Goal: Information Seeking & Learning: Find specific fact

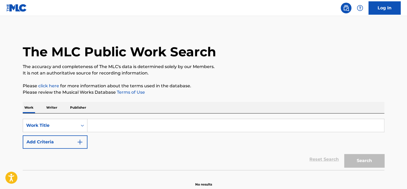
click at [54, 107] on p "Writer" at bounding box center [52, 107] width 14 height 11
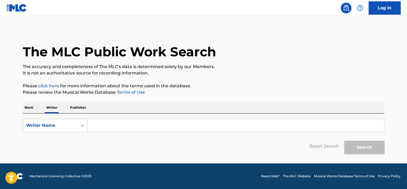
click at [51, 127] on div "Writer Name" at bounding box center [50, 126] width 48 height 6
click at [55, 136] on div "Writer IPI" at bounding box center [55, 138] width 64 height 13
click at [118, 123] on input "Search Form" at bounding box center [236, 125] width 297 height 13
type input "01149553539"
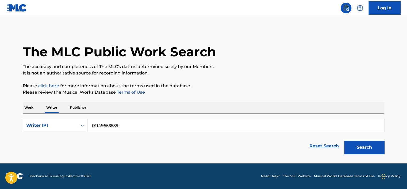
click at [373, 149] on button "Search" at bounding box center [364, 147] width 40 height 13
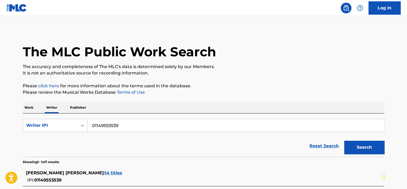
click at [121, 172] on span "14 titles" at bounding box center [113, 173] width 17 height 5
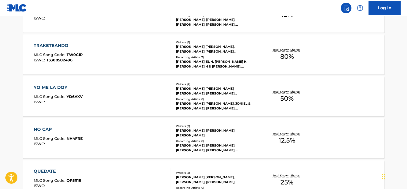
scroll to position [187, 0]
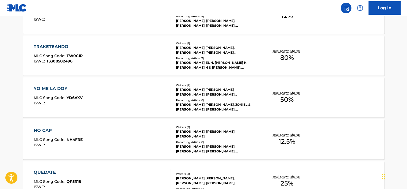
click at [221, 62] on div "[PERSON_NAME]|EL H, [PERSON_NAME] H, [PERSON_NAME] H & [PERSON_NAME], [PERSON_N…" at bounding box center [216, 65] width 81 height 10
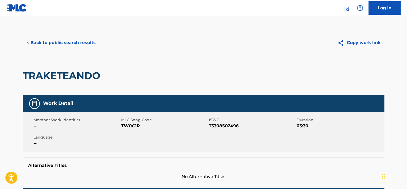
click at [56, 46] on button "< Back to public search results" at bounding box center [61, 42] width 77 height 13
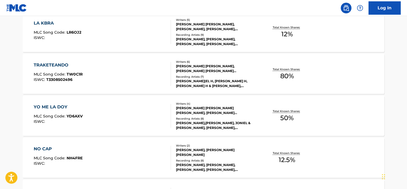
scroll to position [173, 0]
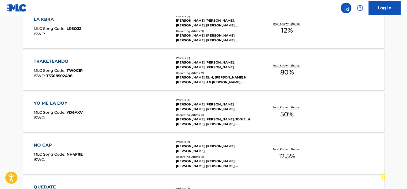
click at [203, 25] on div "[PERSON_NAME] [PERSON_NAME], [PERSON_NAME], [PERSON_NAME], [PERSON_NAME] [PERSO…" at bounding box center [216, 23] width 81 height 10
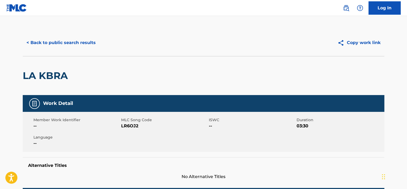
click at [62, 40] on button "< Back to public search results" at bounding box center [61, 42] width 77 height 13
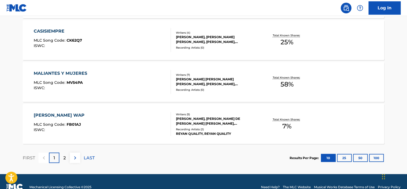
scroll to position [466, 0]
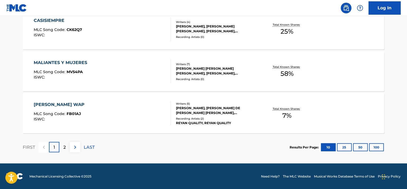
click at [67, 148] on div "2" at bounding box center [64, 147] width 10 height 10
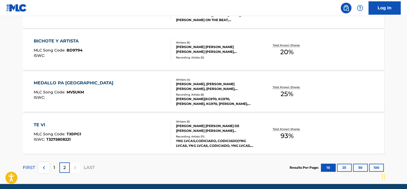
scroll to position [133, 0]
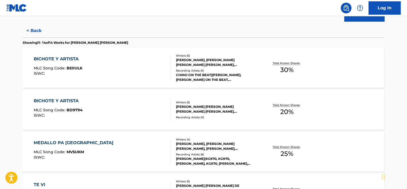
click at [189, 107] on div "[PERSON_NAME] [PERSON_NAME] [PERSON_NAME] [PERSON_NAME], [PERSON_NAME] [PERSON_…" at bounding box center [216, 110] width 81 height 10
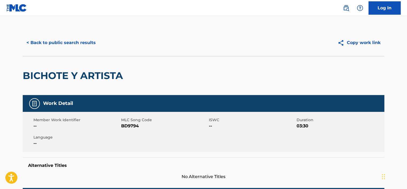
click at [64, 43] on button "< Back to public search results" at bounding box center [61, 42] width 77 height 13
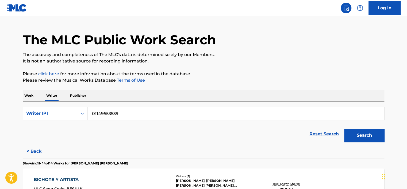
scroll to position [119, 0]
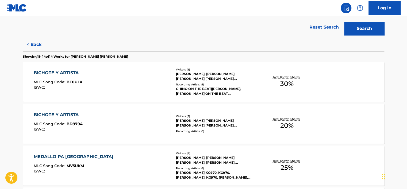
click at [187, 87] on div "CHINO ON THE BEAT|[PERSON_NAME], [PERSON_NAME] ON THE BEAT, [PERSON_NAME], CHIN…" at bounding box center [216, 92] width 81 height 10
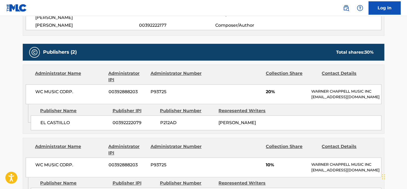
scroll to position [213, 0]
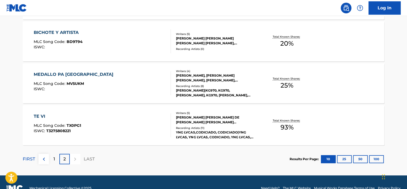
scroll to position [187, 0]
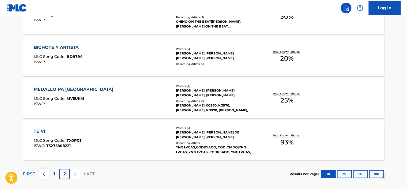
click at [212, 99] on div "Recording Artists ( 8 )" at bounding box center [216, 101] width 81 height 4
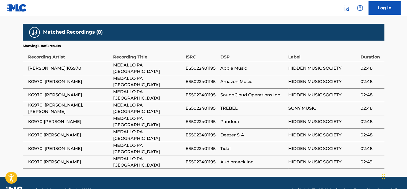
scroll to position [373, 0]
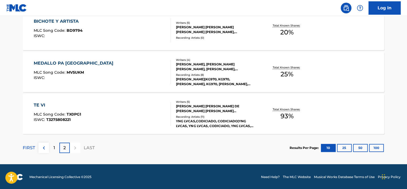
scroll to position [213, 0]
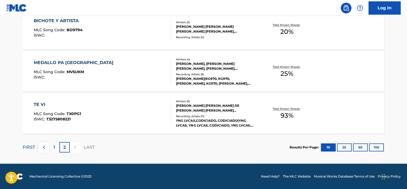
click at [257, 112] on div "Total Known Shares: 93 %" at bounding box center [287, 114] width 60 height 16
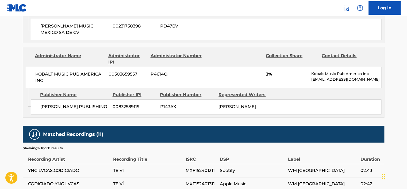
scroll to position [401, 0]
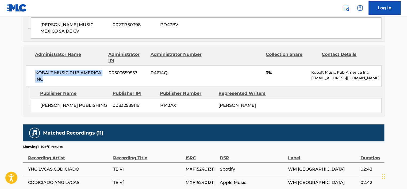
drag, startPoint x: 41, startPoint y: 68, endPoint x: 44, endPoint y: 74, distance: 7.2
click at [44, 74] on span "KOBALT MUSIC PUB AMERICA INC" at bounding box center [69, 76] width 69 height 13
drag, startPoint x: 44, startPoint y: 74, endPoint x: 39, endPoint y: 73, distance: 5.3
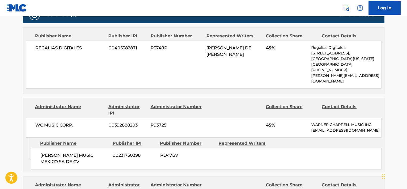
scroll to position [268, 0]
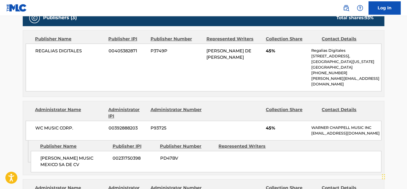
click at [85, 155] on span "[PERSON_NAME] MUSIC MEXICO SA DE CV" at bounding box center [74, 161] width 68 height 13
drag, startPoint x: 86, startPoint y: 161, endPoint x: 38, endPoint y: 153, distance: 48.7
click at [38, 153] on div "[PERSON_NAME] MUSIC [GEOGRAPHIC_DATA] SA DE CV 00231750398 PD47BV" at bounding box center [206, 161] width 351 height 21
drag, startPoint x: 38, startPoint y: 153, endPoint x: 50, endPoint y: 161, distance: 14.4
click at [50, 161] on span "[PERSON_NAME] MUSIC MEXICO SA DE CV" at bounding box center [74, 161] width 68 height 13
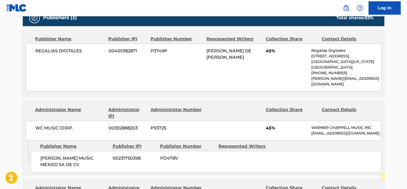
click at [67, 162] on span "[PERSON_NAME] MUSIC MEXICO SA DE CV" at bounding box center [74, 161] width 68 height 13
drag, startPoint x: 81, startPoint y: 160, endPoint x: 39, endPoint y: 153, distance: 42.6
click at [39, 153] on div "[PERSON_NAME] MUSIC [GEOGRAPHIC_DATA] SA DE CV 00231750398 PD47BV" at bounding box center [206, 161] width 351 height 21
drag, startPoint x: 39, startPoint y: 153, endPoint x: 69, endPoint y: 161, distance: 30.8
copy span "[PERSON_NAME] MUSIC MEXICO SA DE CV"
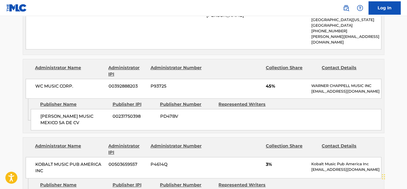
scroll to position [321, 0]
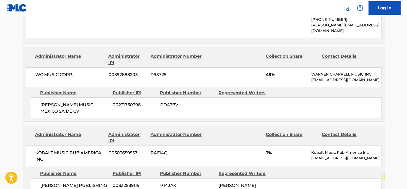
drag, startPoint x: 84, startPoint y: 107, endPoint x: 36, endPoint y: 98, distance: 49.2
click at [36, 98] on div "[PERSON_NAME] MUSIC [GEOGRAPHIC_DATA] SA DE CV 00231750398 PD47BV" at bounding box center [206, 108] width 351 height 21
drag, startPoint x: 36, startPoint y: 98, endPoint x: 28, endPoint y: 113, distance: 16.3
click at [28, 113] on div "Admin Original Publisher Connecting Line Publisher Name Publisher IPI Publisher…" at bounding box center [203, 104] width 361 height 35
drag, startPoint x: 82, startPoint y: 105, endPoint x: 39, endPoint y: 96, distance: 44.1
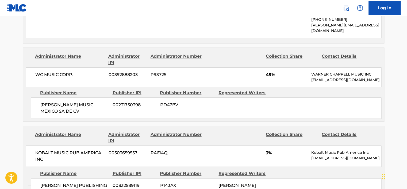
click at [39, 98] on div "[PERSON_NAME] MUSIC [GEOGRAPHIC_DATA] SA DE CV 00231750398 PD47BV" at bounding box center [206, 108] width 351 height 21
drag, startPoint x: 39, startPoint y: 96, endPoint x: 61, endPoint y: 111, distance: 26.9
click at [54, 109] on div "[PERSON_NAME] MUSIC [GEOGRAPHIC_DATA] SA DE CV 00231750398 PD47BV" at bounding box center [206, 108] width 351 height 21
click at [90, 106] on span "[PERSON_NAME] MUSIC MEXICO SA DE CV" at bounding box center [74, 108] width 68 height 13
drag, startPoint x: 84, startPoint y: 105, endPoint x: 35, endPoint y: 96, distance: 49.6
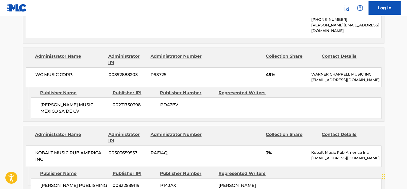
click at [35, 98] on div "[PERSON_NAME] MUSIC [GEOGRAPHIC_DATA] SA DE CV 00231750398 PD47BV" at bounding box center [206, 108] width 351 height 21
drag, startPoint x: 35, startPoint y: 96, endPoint x: 51, endPoint y: 115, distance: 24.9
click at [51, 115] on div "Admin Original Publisher Connecting Line Publisher Name Publisher IPI Publisher…" at bounding box center [203, 104] width 361 height 35
click at [75, 116] on div "Publishers (3) Total shares: 93 % Publisher Name Publisher IPI Publisher Number…" at bounding box center [204, 76] width 362 height 241
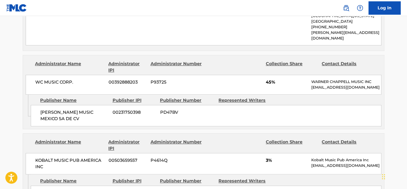
scroll to position [315, 0]
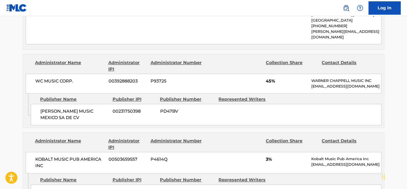
drag, startPoint x: 96, startPoint y: 113, endPoint x: 34, endPoint y: 103, distance: 62.7
click at [34, 104] on div "[PERSON_NAME] MUSIC [GEOGRAPHIC_DATA] SA DE CV 00231750398 PD47BV" at bounding box center [206, 114] width 351 height 21
drag, startPoint x: 34, startPoint y: 103, endPoint x: 37, endPoint y: 116, distance: 13.6
click at [37, 116] on div "[PERSON_NAME] MUSIC [GEOGRAPHIC_DATA] SA DE CV 00231750398 PD47BV" at bounding box center [206, 114] width 351 height 21
click at [33, 116] on div "[PERSON_NAME] MUSIC [GEOGRAPHIC_DATA] SA DE CV 00231750398 PD47BV" at bounding box center [206, 114] width 351 height 21
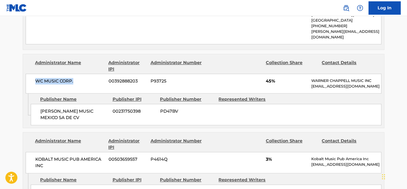
drag, startPoint x: 55, startPoint y: 76, endPoint x: 35, endPoint y: 77, distance: 20.1
click at [35, 77] on div "WC MUSIC CORP. 00392888203 P93725 45% [PERSON_NAME] MUSIC INC [EMAIL_ADDRESS][D…" at bounding box center [204, 84] width 356 height 20
drag, startPoint x: 35, startPoint y: 77, endPoint x: 21, endPoint y: 87, distance: 17.0
click at [29, 81] on div "WC MUSIC CORP. 00392888203 P93725 45% [PERSON_NAME] MUSIC INC [EMAIL_ADDRESS][D…" at bounding box center [204, 84] width 356 height 20
click at [18, 88] on div "< Back to public search results Copy work link TE VI Work Detail Member Work Id…" at bounding box center [203, 59] width 375 height 688
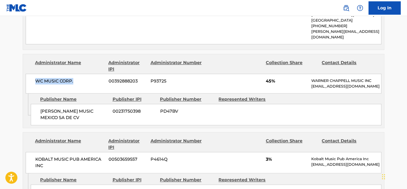
drag, startPoint x: 54, startPoint y: 76, endPoint x: 32, endPoint y: 77, distance: 21.4
click at [32, 77] on div "WC MUSIC CORP. 00392888203 P93725 45% [PERSON_NAME] MUSIC INC [EMAIL_ADDRESS][D…" at bounding box center [204, 84] width 356 height 20
drag, startPoint x: 32, startPoint y: 77, endPoint x: 24, endPoint y: 89, distance: 15.1
click at [24, 94] on icon "Admin Original Publisher Connecting Line" at bounding box center [27, 105] width 8 height 22
click at [12, 94] on main "< Back to public search results Copy work link TE VI Work Detail Member Work Id…" at bounding box center [203, 56] width 407 height 710
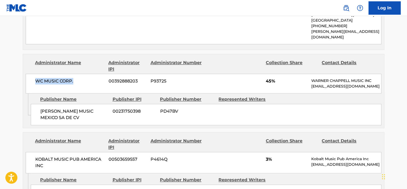
drag, startPoint x: 29, startPoint y: 76, endPoint x: 86, endPoint y: 74, distance: 56.8
click at [86, 74] on div "Administrator Name Administrator IPI Administrator Number Collection Share Cont…" at bounding box center [203, 73] width 361 height 39
drag, startPoint x: 86, startPoint y: 74, endPoint x: 79, endPoint y: 83, distance: 11.4
click at [81, 80] on div "WC MUSIC CORP. 00392888203 P93725 45% [PERSON_NAME] MUSIC INC [EMAIL_ADDRESS][D…" at bounding box center [204, 84] width 356 height 20
click at [78, 85] on div "WC MUSIC CORP. 00392888203 P93725 45% [PERSON_NAME] MUSIC INC [EMAIL_ADDRESS][D…" at bounding box center [204, 84] width 356 height 20
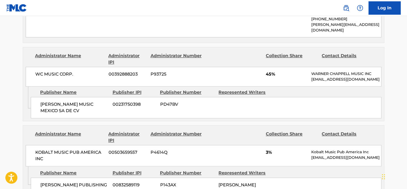
scroll to position [341, 0]
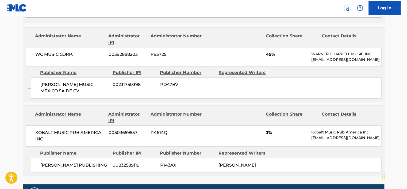
drag, startPoint x: 72, startPoint y: 84, endPoint x: 32, endPoint y: 80, distance: 40.4
click at [32, 80] on div "[PERSON_NAME] MUSIC [GEOGRAPHIC_DATA] SA DE CV 00231750398 PD47BV" at bounding box center [206, 87] width 351 height 21
drag, startPoint x: 32, startPoint y: 80, endPoint x: 19, endPoint y: 88, distance: 15.6
click at [23, 88] on div "Admin Original Publisher Connecting Line" at bounding box center [27, 83] width 8 height 32
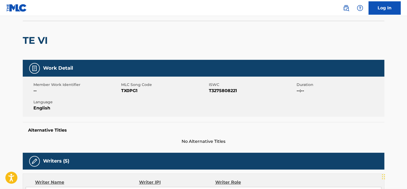
scroll to position [0, 0]
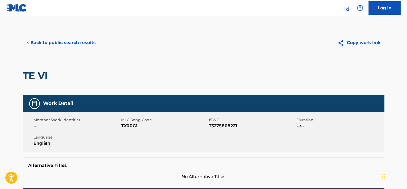
click at [45, 44] on button "< Back to public search results" at bounding box center [61, 42] width 77 height 13
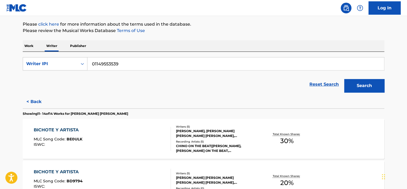
scroll to position [66, 0]
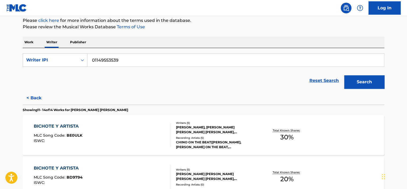
click at [319, 79] on link "Reset Search" at bounding box center [324, 81] width 35 height 12
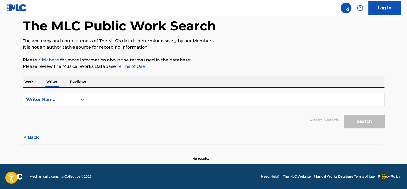
scroll to position [0, 0]
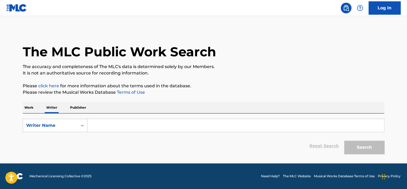
click at [34, 109] on p "Work" at bounding box center [29, 107] width 12 height 11
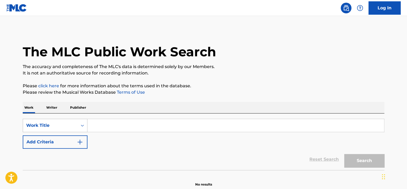
scroll to position [24, 0]
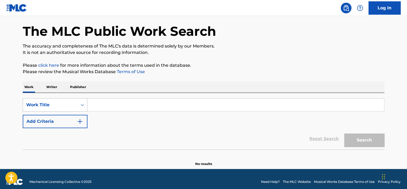
click at [71, 112] on div "Work Title" at bounding box center [55, 104] width 65 height 13
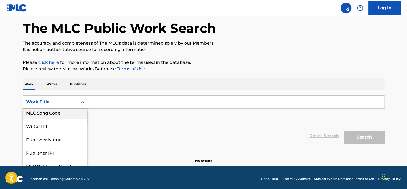
scroll to position [0, 0]
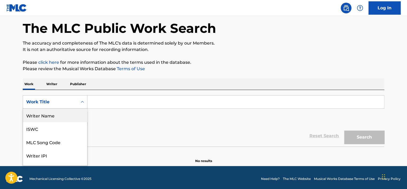
click at [69, 115] on div "Writer Name" at bounding box center [55, 115] width 64 height 13
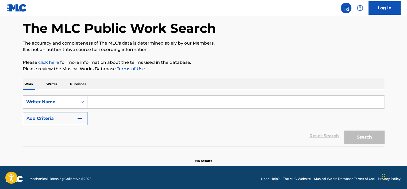
click at [98, 103] on input "Search Form" at bounding box center [236, 102] width 297 height 13
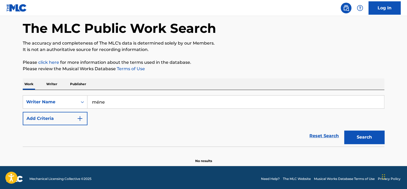
click at [344, 131] on button "Search" at bounding box center [364, 137] width 40 height 13
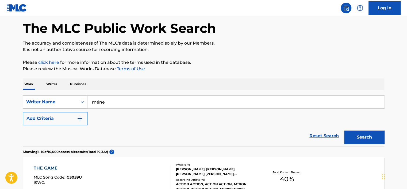
click at [142, 70] on link "Terms of Use" at bounding box center [130, 68] width 29 height 5
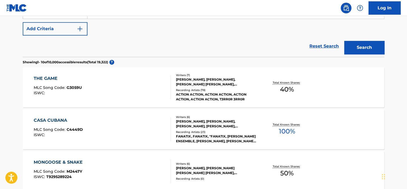
scroll to position [77, 0]
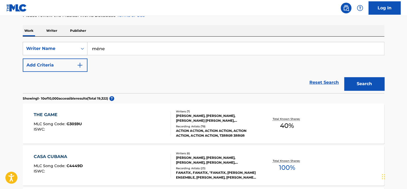
click at [116, 48] on input "méne" at bounding box center [236, 48] width 297 height 13
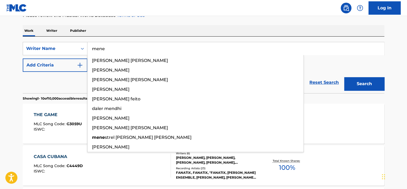
click at [344, 77] on button "Search" at bounding box center [364, 83] width 40 height 13
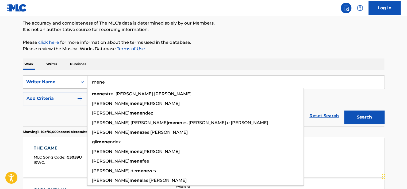
click at [273, 50] on p "Please review the Musical Works Database Terms of Use" at bounding box center [204, 49] width 362 height 6
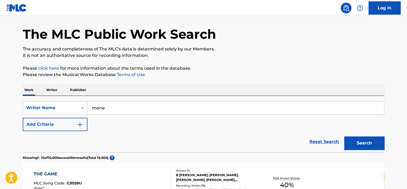
scroll to position [17, 0]
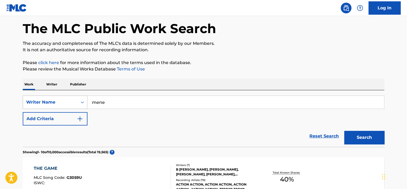
click at [77, 109] on div "Writer Name" at bounding box center [55, 102] width 65 height 13
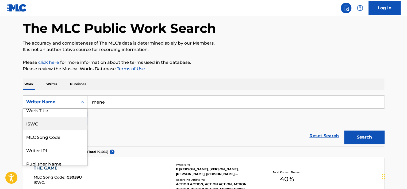
scroll to position [0, 0]
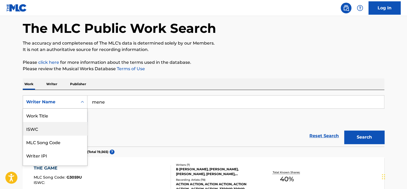
click at [130, 104] on input "mene" at bounding box center [236, 102] width 297 height 13
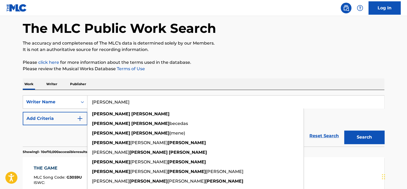
type input "[PERSON_NAME]"
click at [344, 131] on button "Search" at bounding box center [364, 137] width 40 height 13
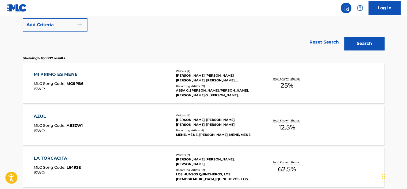
scroll to position [104, 0]
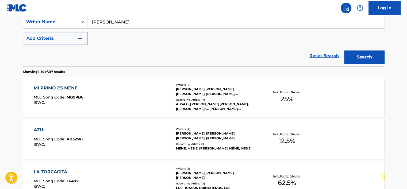
click at [230, 134] on div "[PERSON_NAME], [PERSON_NAME], [PERSON_NAME], [PERSON_NAME]" at bounding box center [216, 136] width 81 height 10
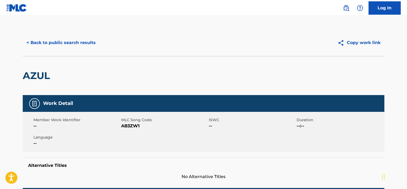
click at [77, 44] on button "< Back to public search results" at bounding box center [61, 42] width 77 height 13
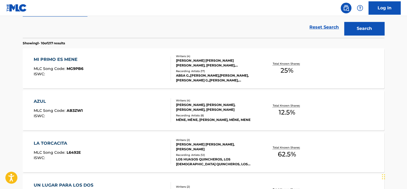
scroll to position [131, 0]
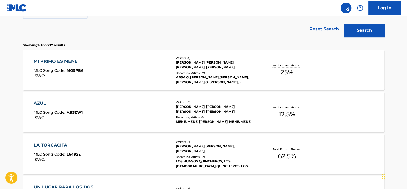
click at [202, 85] on div "ABSA G.,[PERSON_NAME],[PERSON_NAME], [PERSON_NAME] G.,[PERSON_NAME],[PERSON_NAM…" at bounding box center [216, 80] width 81 height 10
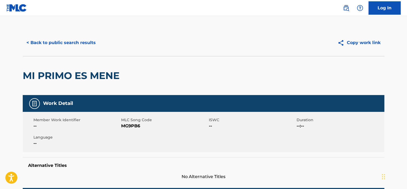
click at [66, 43] on button "< Back to public search results" at bounding box center [61, 42] width 77 height 13
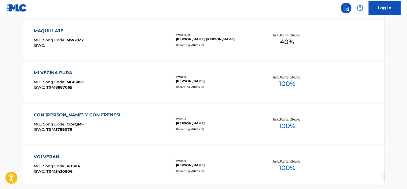
scroll to position [412, 0]
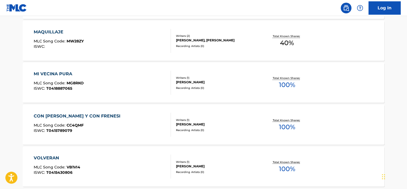
click at [107, 44] on div "MAQUILLAJE MLC Song Code : MW28ZY ISWC :" at bounding box center [103, 41] width 138 height 24
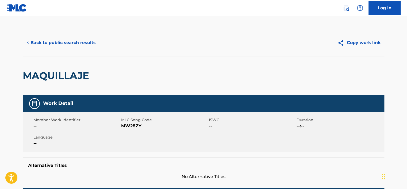
click at [83, 42] on button "< Back to public search results" at bounding box center [61, 42] width 77 height 13
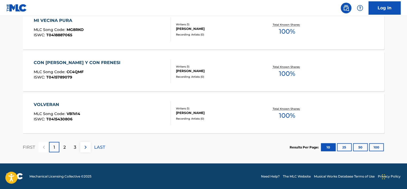
click at [63, 146] on p "2" at bounding box center [64, 147] width 2 height 6
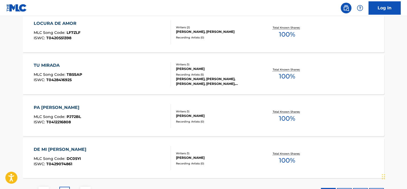
scroll to position [412, 0]
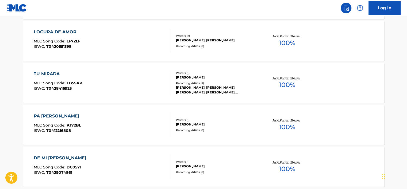
click at [216, 94] on div "[PERSON_NAME], [PERSON_NAME], [PERSON_NAME], [PERSON_NAME], [PERSON_NAME]" at bounding box center [216, 90] width 81 height 10
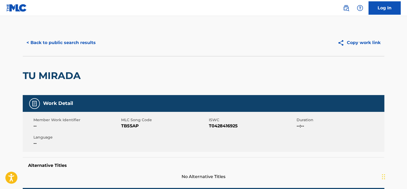
click at [83, 44] on button "< Back to public search results" at bounding box center [61, 42] width 77 height 13
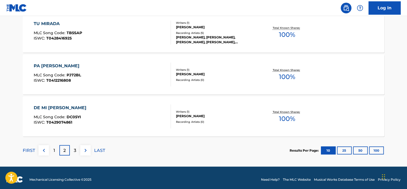
scroll to position [466, 0]
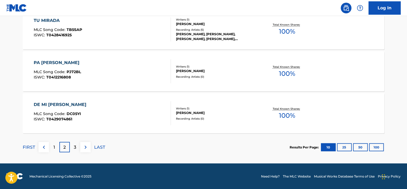
click at [75, 149] on p "3" at bounding box center [75, 147] width 2 height 6
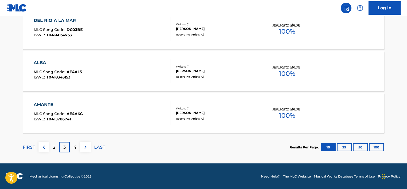
click at [74, 146] on div "4" at bounding box center [75, 147] width 10 height 10
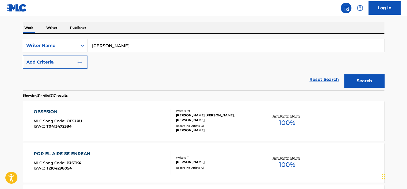
scroll to position [11, 0]
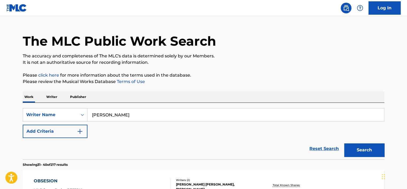
click at [59, 130] on button "Add Criteria" at bounding box center [55, 131] width 65 height 13
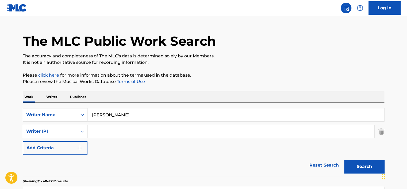
click at [65, 133] on div "Writer IPI" at bounding box center [50, 132] width 55 height 10
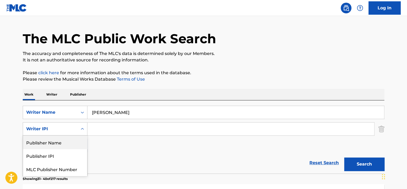
scroll to position [0, 0]
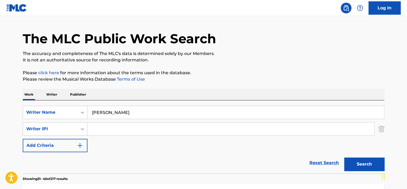
click at [109, 144] on div "SearchWithCriteriaed4f5788-ec67-4d0a-8046-17f6ae71558c Writer Name [PERSON_NAME…" at bounding box center [204, 129] width 362 height 47
click at [67, 129] on div "Writer IPI" at bounding box center [50, 129] width 48 height 6
click at [66, 130] on div "Writer IPI" at bounding box center [50, 129] width 48 height 6
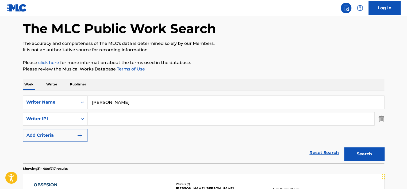
click at [70, 109] on div "Writer Name" at bounding box center [55, 102] width 65 height 13
click at [108, 138] on div "SearchWithCriteriaed4f5788-ec67-4d0a-8046-17f6ae71558c Writer Name [PERSON_NAME…" at bounding box center [204, 119] width 362 height 47
click at [316, 153] on link "Reset Search" at bounding box center [324, 153] width 35 height 12
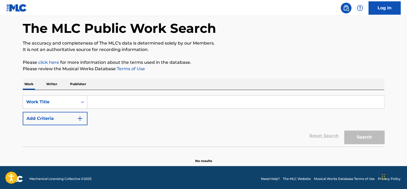
click at [116, 107] on input "Search Form" at bounding box center [236, 102] width 297 height 13
click at [69, 101] on div "Work Title" at bounding box center [50, 102] width 48 height 6
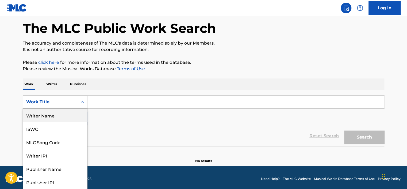
click at [60, 116] on div "Writer Name" at bounding box center [55, 115] width 64 height 13
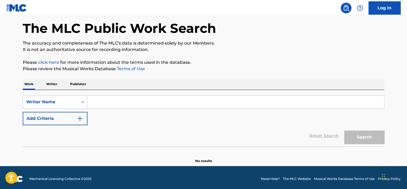
click at [95, 104] on input "Search Form" at bounding box center [236, 102] width 297 height 13
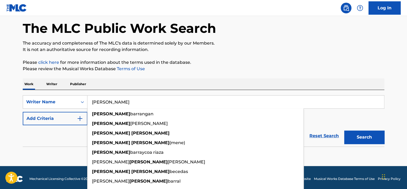
type input "[PERSON_NAME]"
click at [344, 131] on button "Search" at bounding box center [364, 137] width 40 height 13
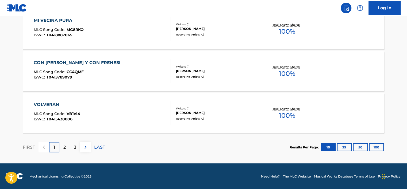
click at [103, 147] on p "LAST" at bounding box center [99, 147] width 11 height 6
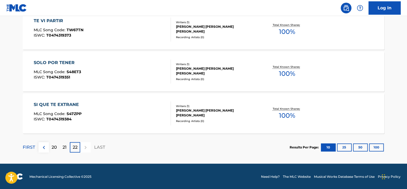
click at [52, 147] on p "20" at bounding box center [54, 148] width 5 height 6
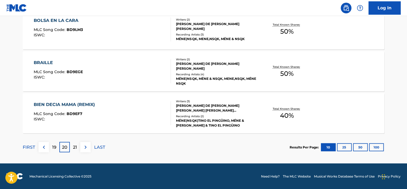
click at [229, 75] on div "Recording Artists ( 4 )" at bounding box center [216, 74] width 81 height 4
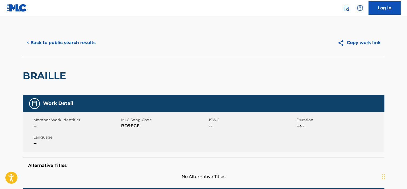
click at [76, 43] on button "< Back to public search results" at bounding box center [61, 42] width 77 height 13
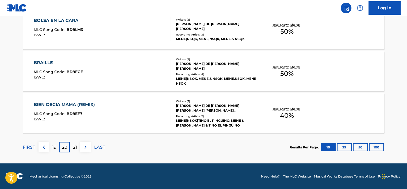
click at [208, 113] on div "Writers ( 3 ) [PERSON_NAME] DE [PERSON_NAME] [PERSON_NAME] [PERSON_NAME] [PERSO…" at bounding box center [214, 113] width 86 height 29
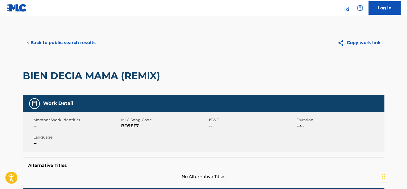
click at [73, 44] on button "< Back to public search results" at bounding box center [61, 42] width 77 height 13
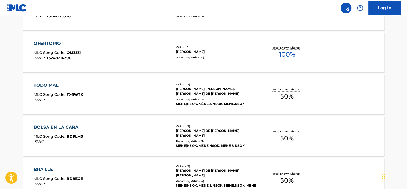
click at [203, 102] on div "MÉNE|NSQK, MÉNE & NSQK, MENE,NSQK" at bounding box center [216, 104] width 81 height 5
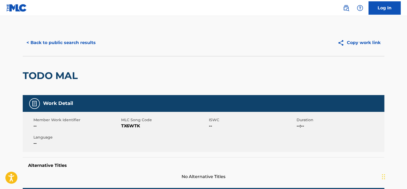
click at [75, 44] on button "< Back to public search results" at bounding box center [61, 42] width 77 height 13
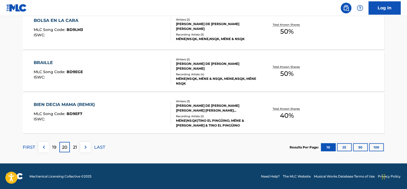
click at [55, 144] on p "19" at bounding box center [54, 147] width 4 height 6
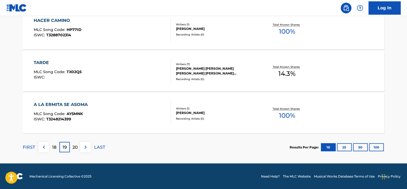
click at [78, 150] on div "20" at bounding box center [75, 147] width 10 height 10
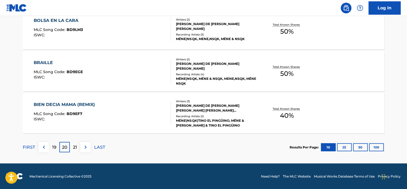
click at [203, 130] on div "BIEN DECIA MAMA (REMIX) MLC Song Code : BD9EF7 ISWC : Writers ( 3 ) [PERSON_NAM…" at bounding box center [204, 113] width 362 height 40
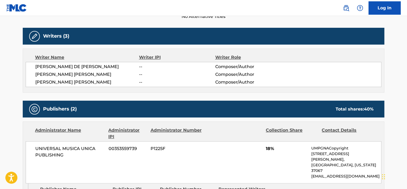
drag, startPoint x: 72, startPoint y: 83, endPoint x: 31, endPoint y: 84, distance: 41.2
click at [31, 84] on div "[PERSON_NAME] DE [PERSON_NAME] -- Composer/Author [PERSON_NAME] [PERSON_NAME] -…" at bounding box center [204, 74] width 356 height 25
copy span "[PERSON_NAME] [PERSON_NAME]"
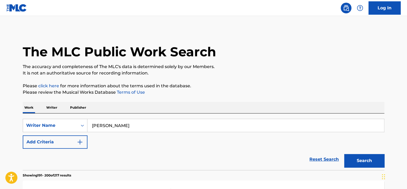
click at [120, 127] on input "[PERSON_NAME]" at bounding box center [236, 125] width 297 height 13
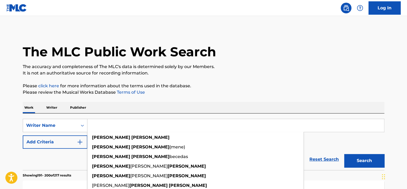
paste input "[PERSON_NAME] [PERSON_NAME]"
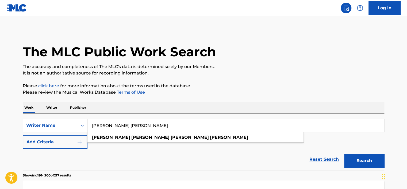
type input "[PERSON_NAME] [PERSON_NAME]"
click at [369, 161] on button "Search" at bounding box center [364, 160] width 40 height 13
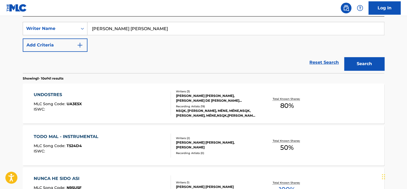
click at [237, 108] on div "Recording Artists ( 19 )" at bounding box center [216, 107] width 81 height 4
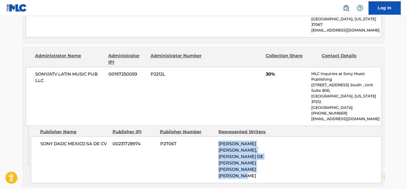
drag, startPoint x: 219, startPoint y: 113, endPoint x: 234, endPoint y: 143, distance: 34.2
click at [234, 143] on div "SONY DADC MEXICO SA DE CV 00231728974 P2706T [PERSON_NAME] [PERSON_NAME], [PERS…" at bounding box center [206, 159] width 351 height 47
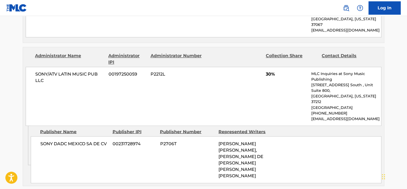
drag, startPoint x: 234, startPoint y: 143, endPoint x: 239, endPoint y: 147, distance: 6.1
click at [239, 147] on div "SONY DADC MEXICO SA DE CV 00231728974 P2706T [PERSON_NAME] [PERSON_NAME], [PERS…" at bounding box center [206, 159] width 351 height 47
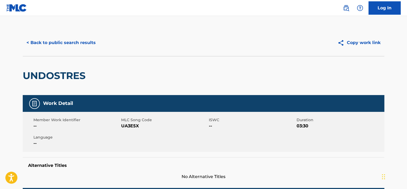
click at [66, 40] on button "< Back to public search results" at bounding box center [61, 42] width 77 height 13
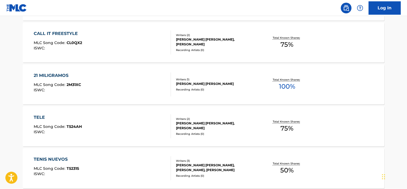
click at [230, 94] on div "21 MILIGRAMOS MLC Song Code : 2M31XC ISWC : Writers ( 1 ) [PERSON_NAME] [PERSON…" at bounding box center [204, 84] width 362 height 40
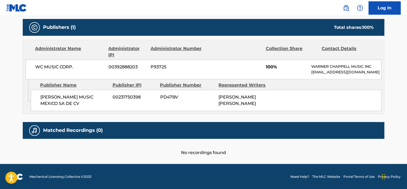
drag, startPoint x: 264, startPoint y: 105, endPoint x: 209, endPoint y: 95, distance: 56.1
click at [209, 95] on div "[PERSON_NAME] MUSIC MEXICO SA DE CV 00231750398 PD47BV [PERSON_NAME] [PERSON_NA…" at bounding box center [206, 100] width 351 height 21
drag, startPoint x: 209, startPoint y: 95, endPoint x: 223, endPoint y: 113, distance: 23.0
click at [223, 113] on div "Administrator Name Administrator IPI Administrator Number Collection Share Cont…" at bounding box center [204, 77] width 362 height 74
click at [174, 117] on div "Work Detail Member Work Identifier -- MLC Song Code 2M31XC ISWC -- Duration --:…" at bounding box center [204, 11] width 362 height 292
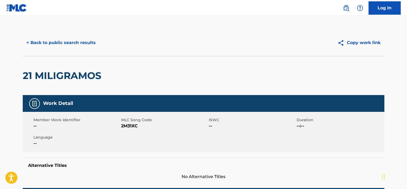
click at [79, 41] on button "< Back to public search results" at bounding box center [61, 42] width 77 height 13
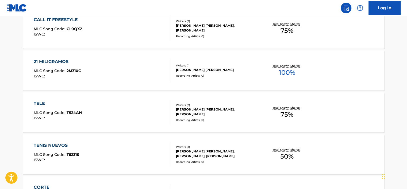
click at [184, 77] on div "Recording Artists ( 0 )" at bounding box center [216, 76] width 81 height 4
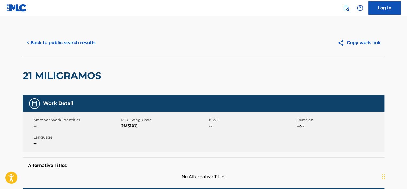
click at [70, 45] on button "< Back to public search results" at bounding box center [61, 42] width 77 height 13
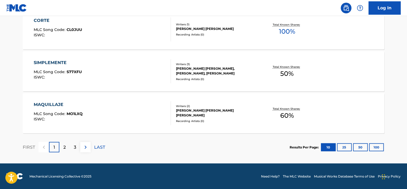
click at [66, 145] on div "2" at bounding box center [64, 147] width 10 height 10
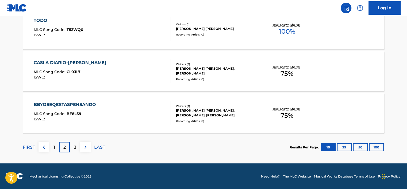
click at [220, 126] on div "BBYOSEQESTASPENSANDO MLC Song Code : BF8LS9 ISWC : Writers ( 3 ) [PERSON_NAME] …" at bounding box center [204, 113] width 362 height 40
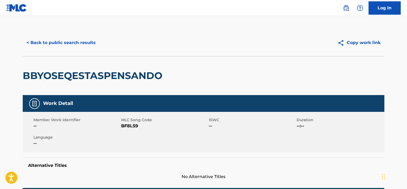
click at [86, 43] on button "< Back to public search results" at bounding box center [61, 42] width 77 height 13
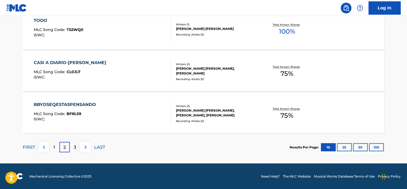
click at [73, 148] on div "3" at bounding box center [75, 147] width 10 height 10
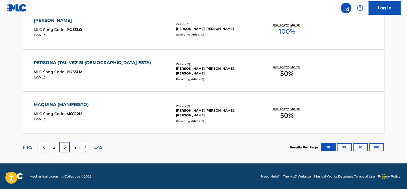
click at [73, 148] on div "4" at bounding box center [75, 147] width 10 height 10
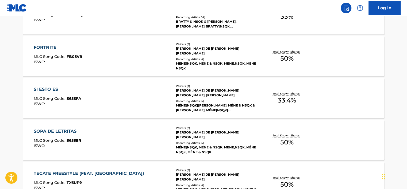
scroll to position [359, 0]
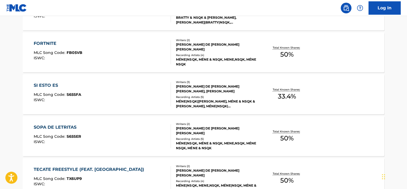
click at [220, 63] on div "MÉNE|NSQK, MÉNE & NSQK, MENE,NSQK, MÉNE NSQK" at bounding box center [216, 62] width 81 height 10
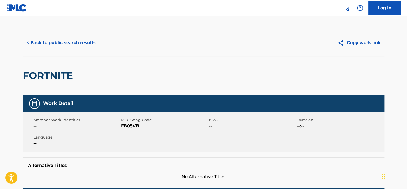
click at [55, 45] on button "< Back to public search results" at bounding box center [61, 42] width 77 height 13
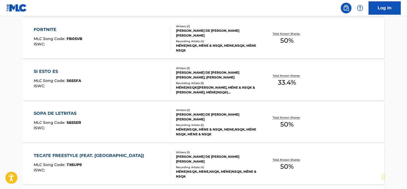
scroll to position [466, 0]
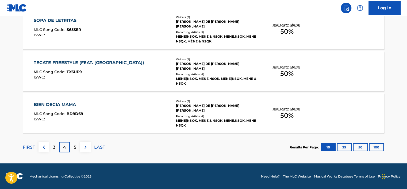
click at [73, 145] on div "5" at bounding box center [75, 147] width 10 height 10
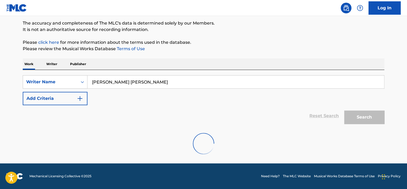
scroll to position [87, 0]
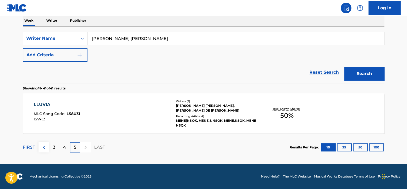
click at [208, 123] on div "MÉNE|NSQK, MÉNE & NSQK, MENE,NSQK, MÉNE NSQK" at bounding box center [216, 124] width 81 height 10
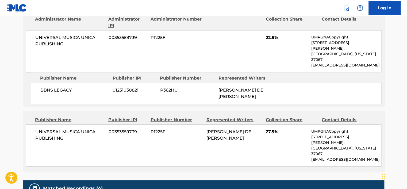
scroll to position [214, 0]
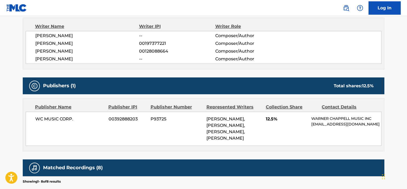
scroll to position [214, 0]
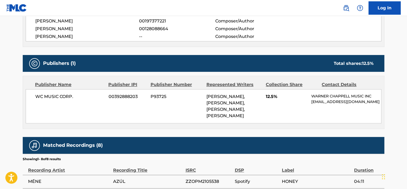
drag, startPoint x: 248, startPoint y: 117, endPoint x: 207, endPoint y: 94, distance: 46.9
click at [207, 94] on div "WC MUSIC CORP. 00392888203 P93725 LUIS BARRAGAN, JORGE VILLAMIZAR, SERGIO GEORG…" at bounding box center [204, 106] width 356 height 34
drag, startPoint x: 207, startPoint y: 94, endPoint x: 220, endPoint y: 121, distance: 30.0
click at [220, 121] on div "WC MUSIC CORP. 00392888203 P93725 LUIS BARRAGAN, JORGE VILLAMIZAR, SERGIO GEORG…" at bounding box center [204, 106] width 356 height 34
click at [231, 119] on div "LUIS BARRAGAN, JORGE VILLAMIZAR, SERGIO GEORGE, MIGUEL MACHADO" at bounding box center [234, 107] width 55 height 26
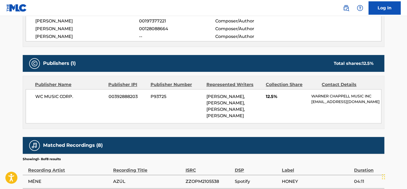
drag, startPoint x: 238, startPoint y: 117, endPoint x: 206, endPoint y: 95, distance: 38.7
click at [206, 95] on div "WC MUSIC CORP. 00392888203 P93725 LUIS BARRAGAN, JORGE VILLAMIZAR, SERGIO GEORG…" at bounding box center [204, 106] width 356 height 34
drag, startPoint x: 206, startPoint y: 95, endPoint x: 219, endPoint y: 119, distance: 27.5
click at [218, 117] on span "LUIS BARRAGAN, JORGE VILLAMIZAR, SERGIO GEORGE, MIGUEL MACHADO" at bounding box center [226, 106] width 39 height 24
click at [231, 122] on div "WC MUSIC CORP. 00392888203 P93725 LUIS BARRAGAN, JORGE VILLAMIZAR, SERGIO GEORG…" at bounding box center [204, 106] width 356 height 34
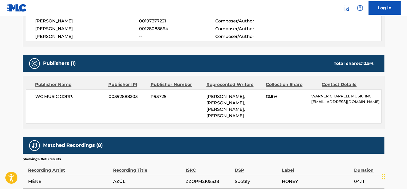
drag, startPoint x: 232, startPoint y: 116, endPoint x: 206, endPoint y: 97, distance: 32.4
click at [206, 97] on div "WC MUSIC CORP. 00392888203 P93725 LUIS BARRAGAN, JORGE VILLAMIZAR, SERGIO GEORG…" at bounding box center [204, 106] width 356 height 34
drag, startPoint x: 206, startPoint y: 97, endPoint x: 219, endPoint y: 121, distance: 27.6
click at [215, 117] on span "LUIS BARRAGAN, JORGE VILLAMIZAR, SERGIO GEORGE, MIGUEL MACHADO" at bounding box center [226, 106] width 39 height 24
click at [224, 126] on div "Publisher Name Publisher IPI Publisher Number Represented Writers Collection Sh…" at bounding box center [203, 102] width 361 height 53
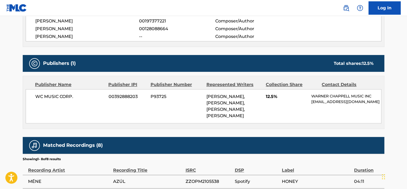
drag, startPoint x: 231, startPoint y: 112, endPoint x: 244, endPoint y: 95, distance: 21.2
click at [244, 95] on div "LUIS BARRAGAN, JORGE VILLAMIZAR, SERGIO GEORGE, MIGUEL MACHADO" at bounding box center [234, 107] width 55 height 26
drag, startPoint x: 244, startPoint y: 95, endPoint x: 239, endPoint y: 119, distance: 24.0
click at [239, 119] on div "LUIS BARRAGAN, JORGE VILLAMIZAR, SERGIO GEORGE, MIGUEL MACHADO" at bounding box center [234, 107] width 55 height 26
click at [238, 122] on div "WC MUSIC CORP. 00392888203 P93725 LUIS BARRAGAN, JORGE VILLAMIZAR, SERGIO GEORG…" at bounding box center [204, 106] width 356 height 34
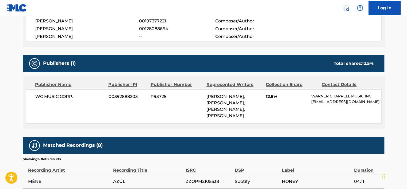
click at [227, 117] on span "LUIS BARRAGAN, JORGE VILLAMIZAR, SERGIO GEORGE, MIGUEL MACHADO" at bounding box center [226, 106] width 39 height 24
drag, startPoint x: 236, startPoint y: 116, endPoint x: 202, endPoint y: 94, distance: 40.2
click at [202, 94] on div "WC MUSIC CORP. 00392888203 P93725 LUIS BARRAGAN, JORGE VILLAMIZAR, SERGIO GEORG…" at bounding box center [204, 106] width 356 height 34
drag, startPoint x: 202, startPoint y: 94, endPoint x: 225, endPoint y: 122, distance: 35.8
click at [223, 120] on div "WC MUSIC CORP. 00392888203 P93725 LUIS BARRAGAN, JORGE VILLAMIZAR, SERGIO GEORG…" at bounding box center [204, 106] width 356 height 34
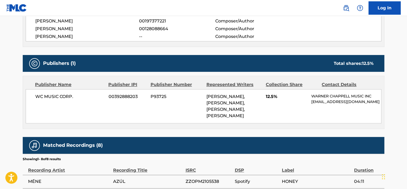
click at [230, 126] on div "Publisher Name Publisher IPI Publisher Number Represented Writers Collection Sh…" at bounding box center [203, 102] width 361 height 53
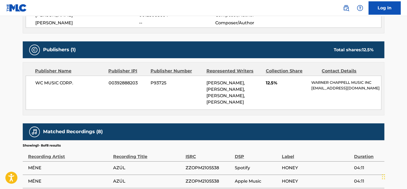
scroll to position [241, 0]
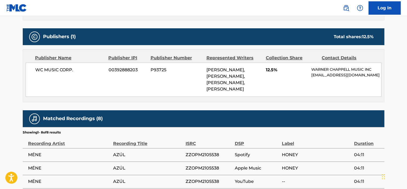
drag, startPoint x: 241, startPoint y: 90, endPoint x: 204, endPoint y: 71, distance: 42.1
click at [204, 71] on div "WC MUSIC CORP. 00392888203 P93725 LUIS BARRAGAN, JORGE VILLAMIZAR, SERGIO GEORG…" at bounding box center [204, 80] width 356 height 34
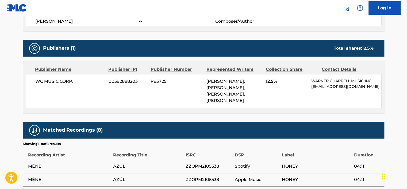
click at [211, 94] on div "WC MUSIC CORP. 00392888203 P93725 LUIS BARRAGAN, JORGE VILLAMIZAR, SERGIO GEORG…" at bounding box center [204, 91] width 356 height 34
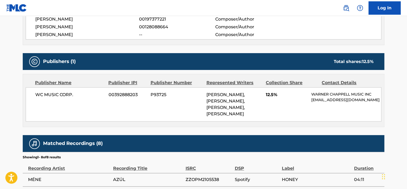
scroll to position [214, 0]
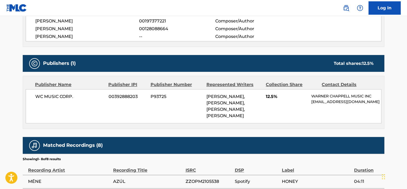
click at [203, 105] on div "WC MUSIC CORP. 00392888203 P93725 LUIS BARRAGAN, JORGE VILLAMIZAR, SERGIO GEORG…" at bounding box center [204, 106] width 356 height 34
click at [218, 118] on div "LUIS BARRAGAN, JORGE VILLAMIZAR, SERGIO GEORGE, MIGUEL MACHADO" at bounding box center [234, 107] width 55 height 26
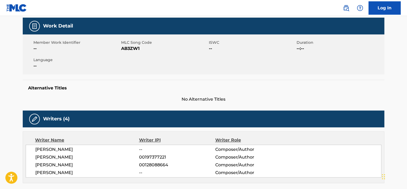
scroll to position [0, 0]
